Goal: Task Accomplishment & Management: Manage account settings

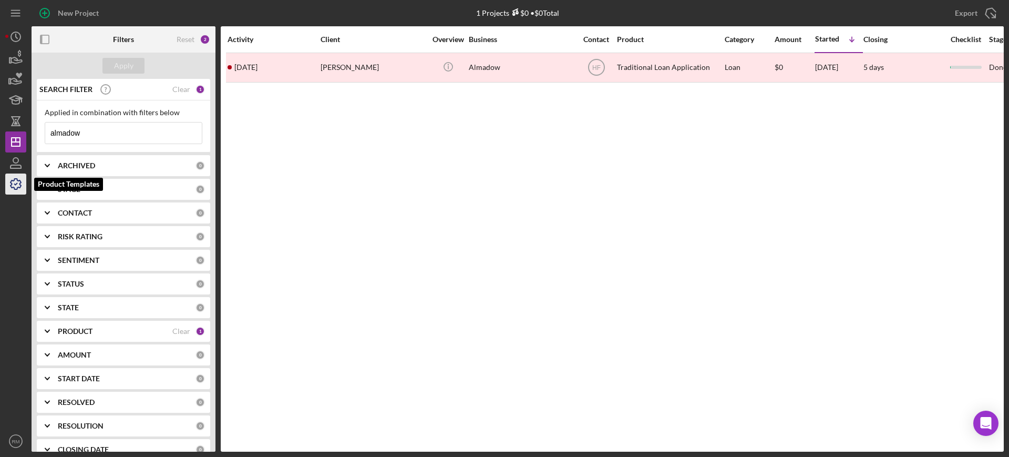
click at [24, 180] on icon "button" at bounding box center [16, 184] width 26 height 26
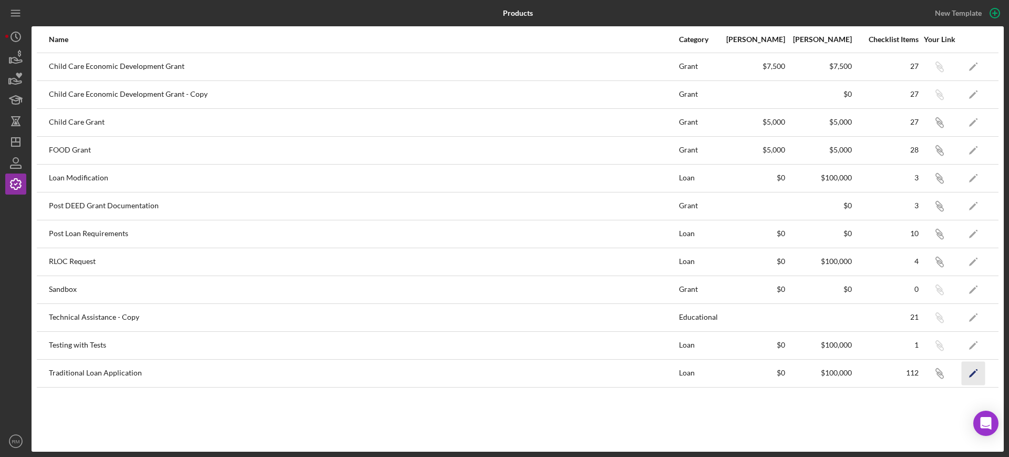
click at [970, 374] on icon "Icon/Edit" at bounding box center [974, 373] width 24 height 24
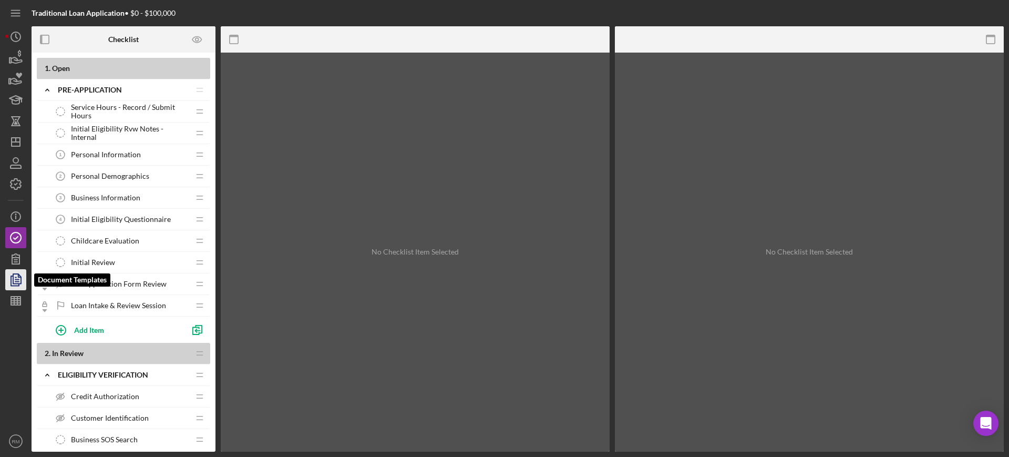
click at [15, 271] on icon "button" at bounding box center [16, 280] width 26 height 26
